Goal: Transaction & Acquisition: Book appointment/travel/reservation

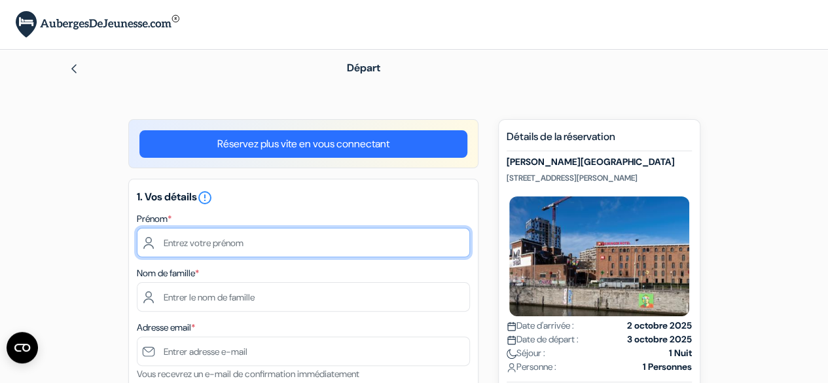
click at [296, 235] on input "text" at bounding box center [303, 242] width 333 height 29
type input "[PERSON_NAME]"
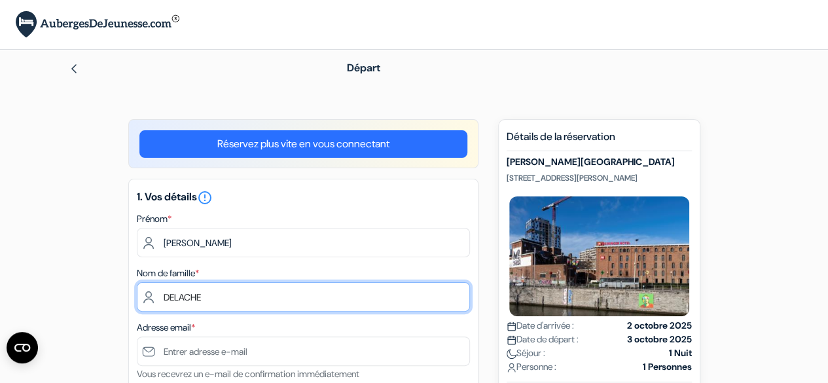
type input "DELACHE"
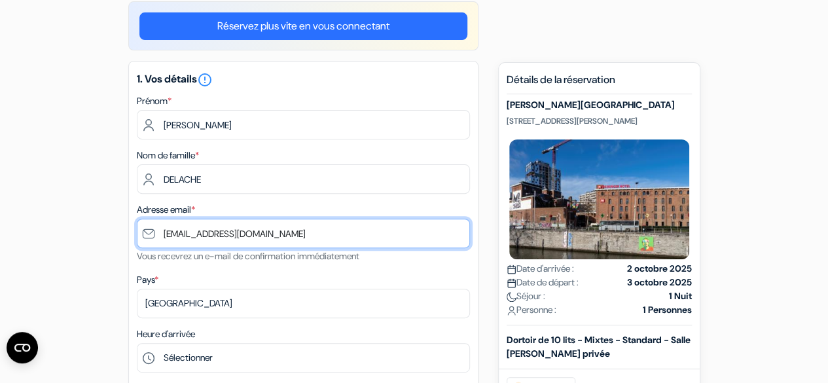
scroll to position [123, 0]
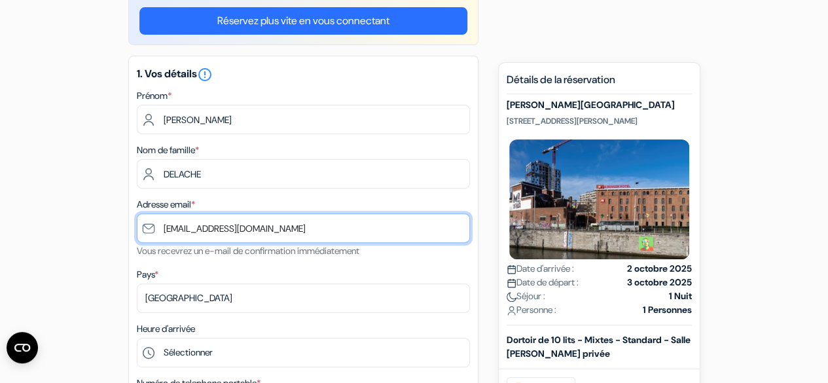
type input "[EMAIL_ADDRESS][DOMAIN_NAME]"
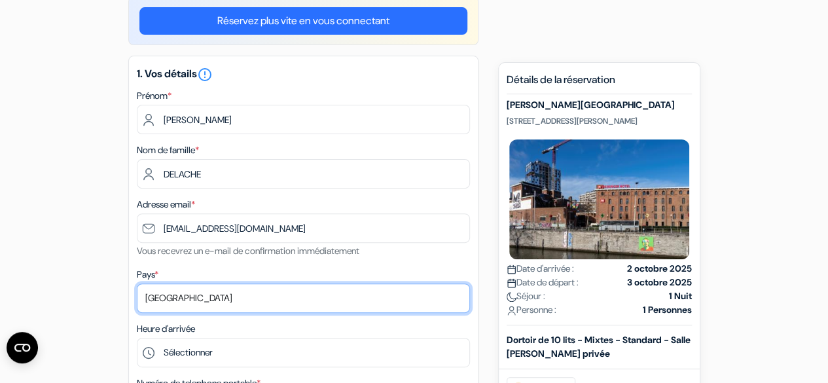
click at [265, 304] on select "Selectionner le pays Abkhazie [GEOGRAPHIC_DATA] [GEOGRAPHIC_DATA] Du [GEOGRAPHI…" at bounding box center [303, 297] width 333 height 29
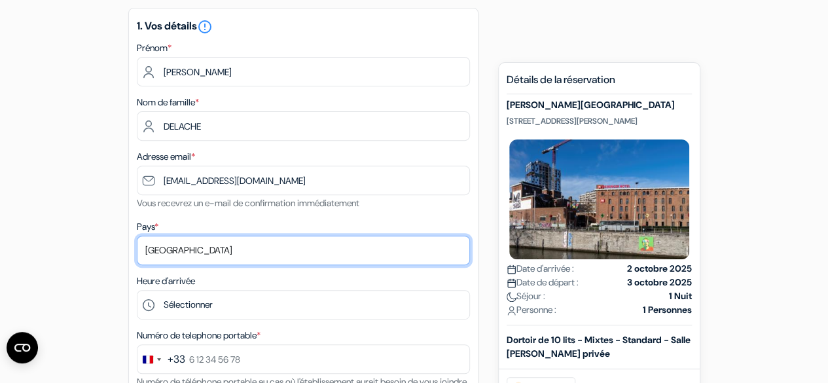
scroll to position [172, 0]
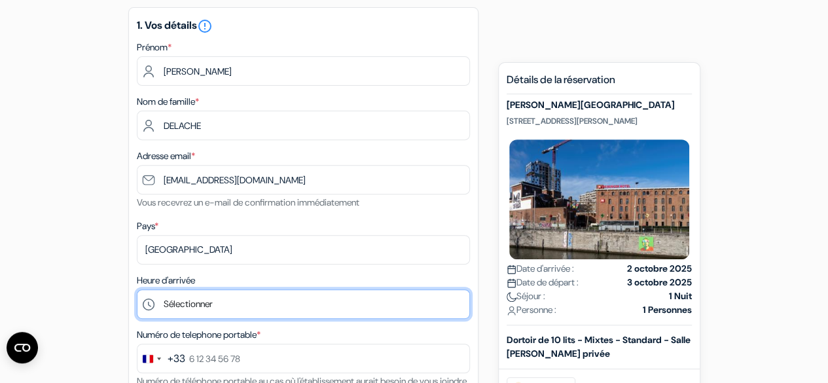
click at [265, 304] on select "Sélectionner 1:00 2:00 3:00 4:00 5:00 6:00 7:00 8:00 9:00 10:00 11:00 12:00 13:…" at bounding box center [303, 303] width 333 height 29
select select "15"
click at [137, 291] on select "Sélectionner 1:00 2:00 3:00 4:00 5:00 6:00 7:00 8:00 9:00 10:00 11:00 12:00 13:…" at bounding box center [303, 303] width 333 height 29
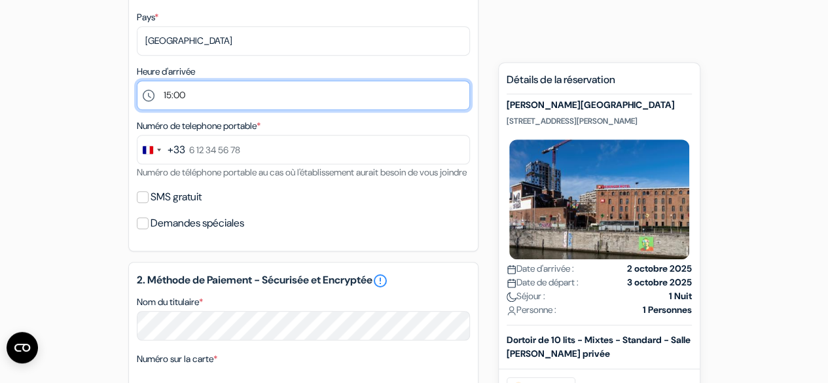
scroll to position [380, 0]
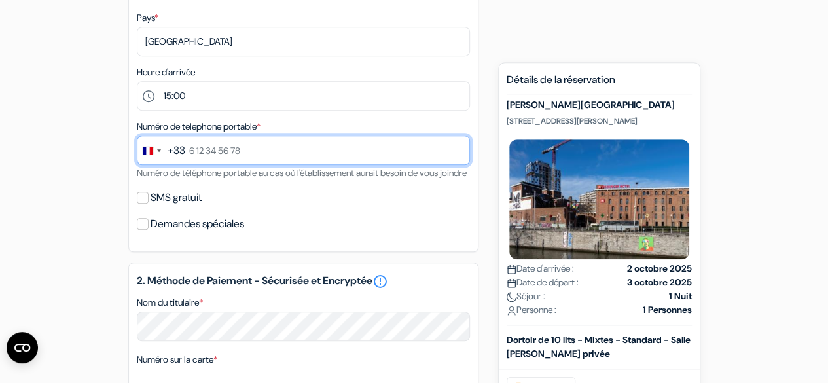
click at [238, 147] on input "text" at bounding box center [303, 150] width 333 height 29
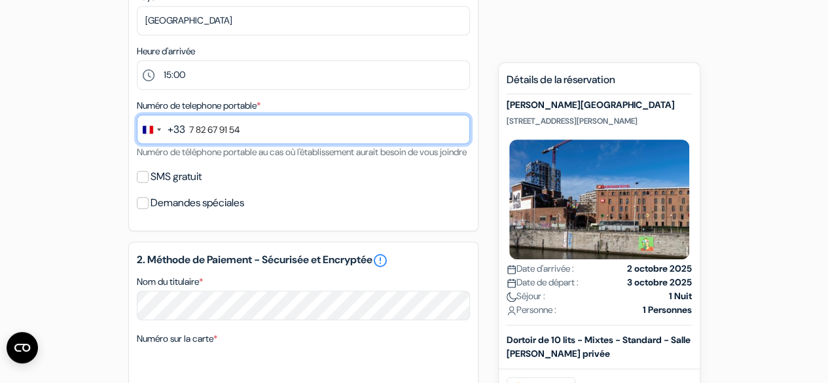
scroll to position [401, 0]
type input "7 82 67 91 54"
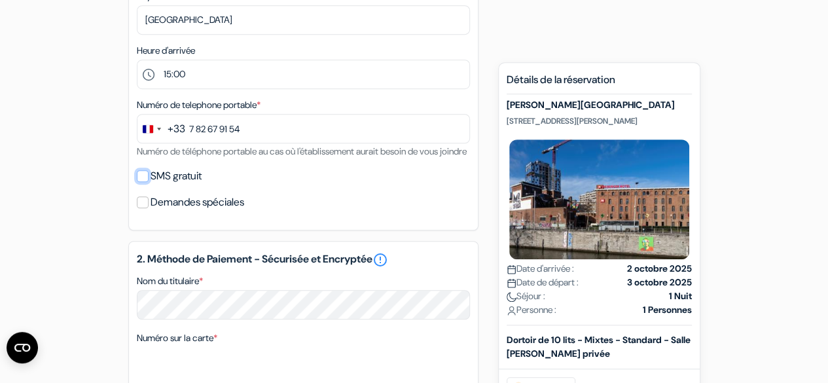
click at [141, 182] on input "SMS gratuit" at bounding box center [143, 176] width 12 height 12
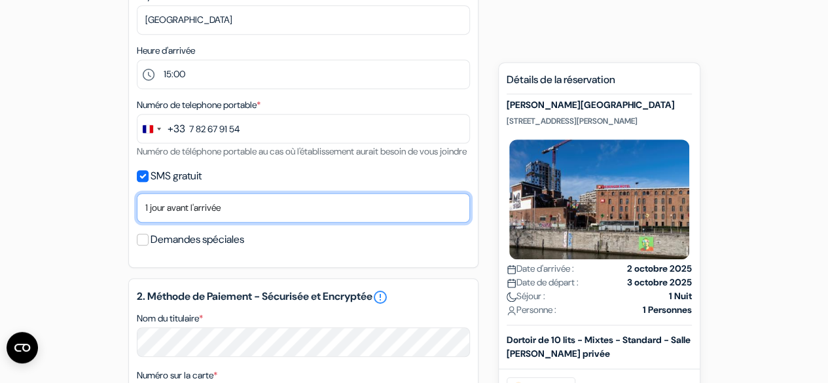
click at [169, 223] on select "Non merci Maintenant Le jour de votre arrivée 1 jour avant l'arrivée 2 jours av…" at bounding box center [303, 207] width 333 height 29
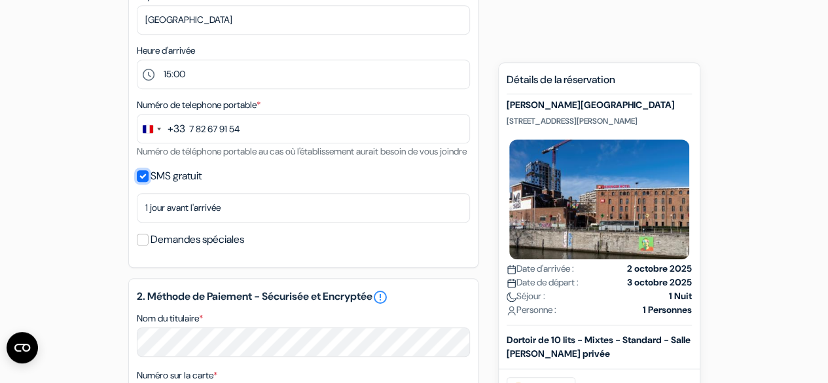
click at [145, 182] on input "SMS gratuit" at bounding box center [143, 176] width 12 height 12
checkbox input "false"
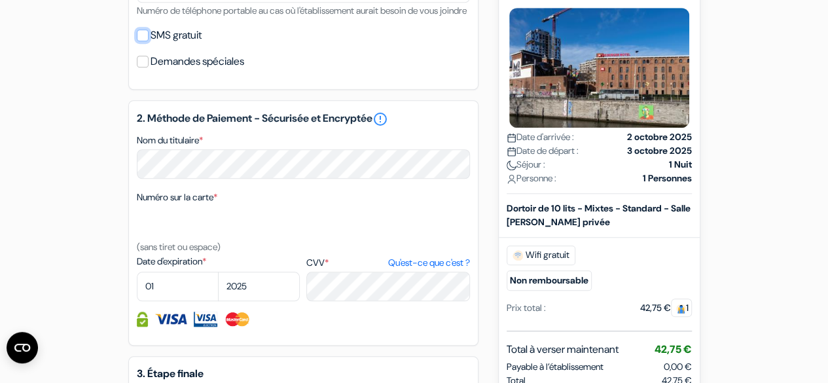
scroll to position [543, 0]
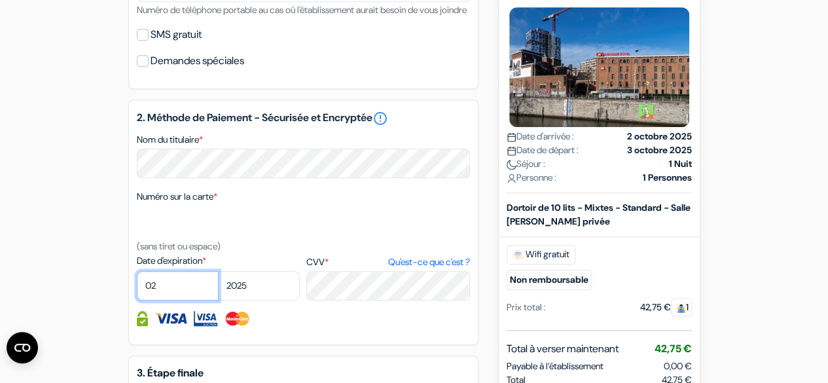
select select "04"
select select "2026"
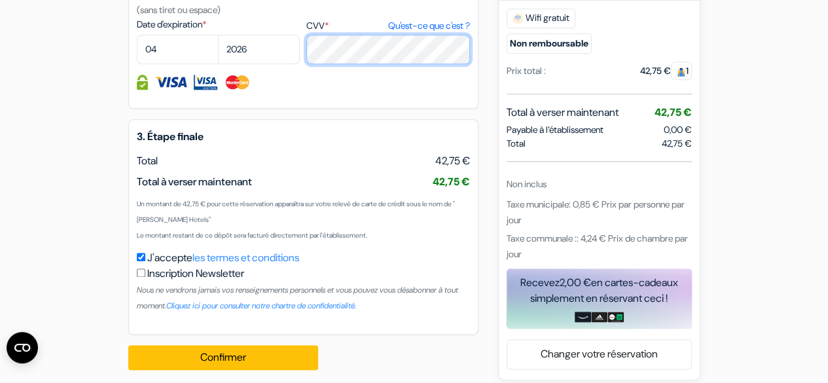
scroll to position [807, 0]
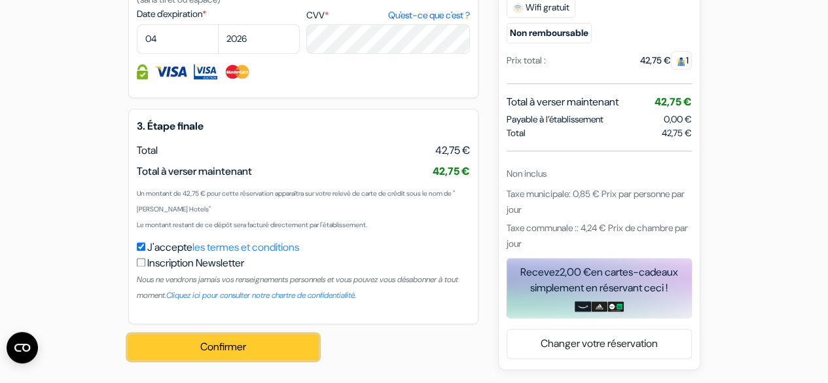
click at [257, 350] on button "Confirmer Loading..." at bounding box center [223, 347] width 190 height 25
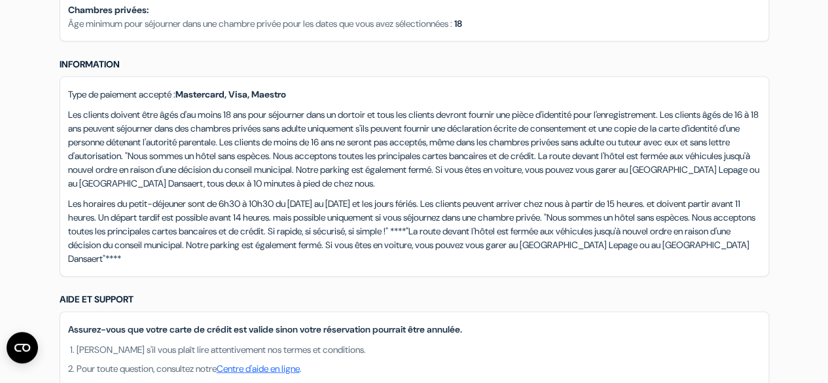
scroll to position [1292, 0]
